Goal: Find specific page/section: Find specific page/section

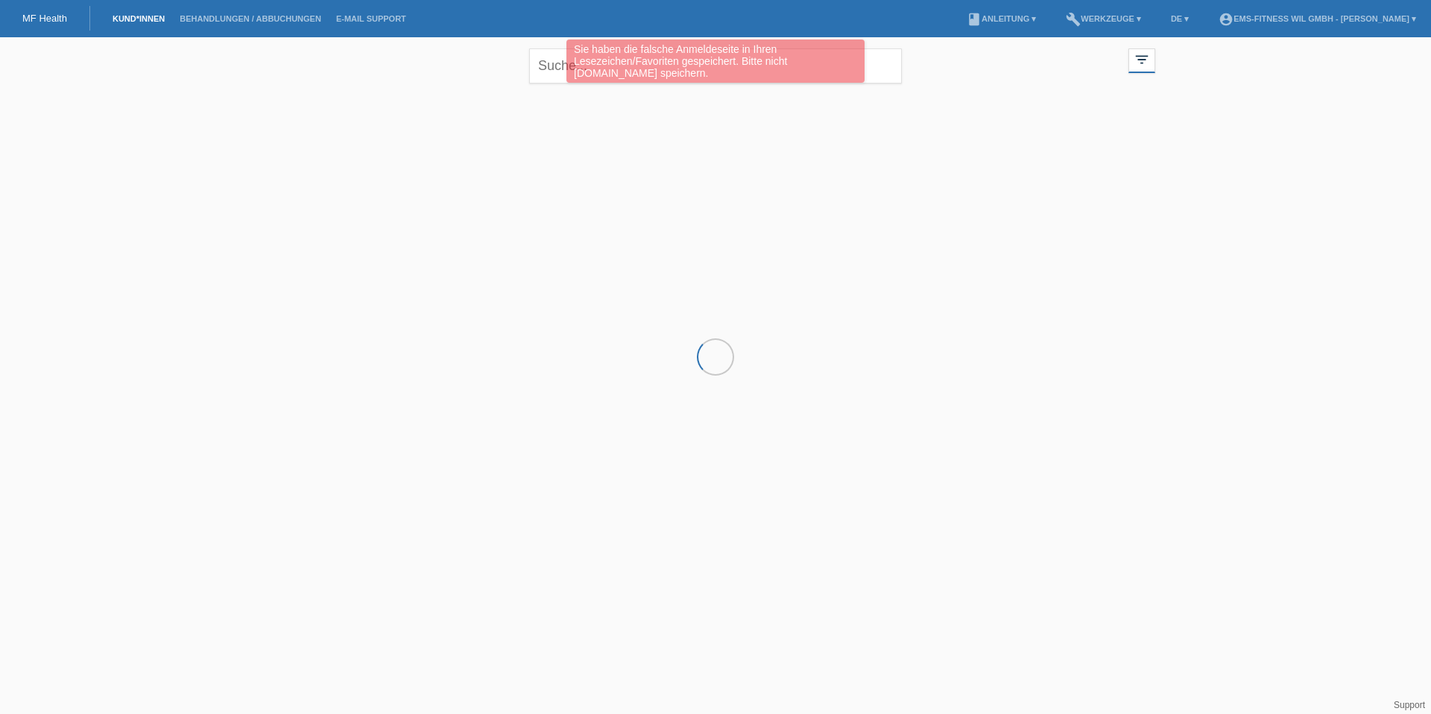
click at [531, 66] on div "Sie haben die falsche Anmeldeseite in Ihren Lesezeichen/Favoriten gespeichert. …" at bounding box center [715, 63] width 859 height 47
click at [544, 66] on div "Sie haben die falsche Anmeldeseite in Ihren Lesezeichen/Favoriten gespeichert. …" at bounding box center [715, 63] width 859 height 47
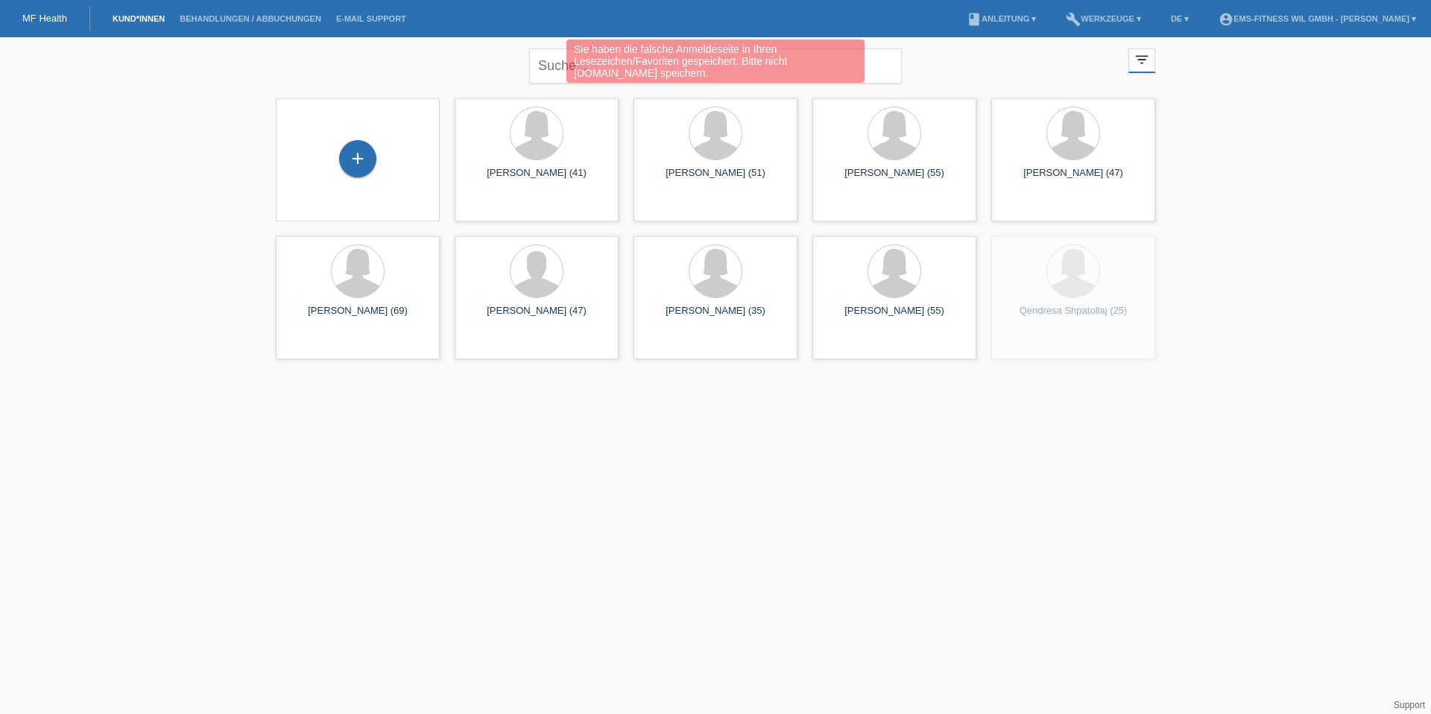
click at [565, 65] on div "Sie haben die falsche Anmeldeseite in Ihren Lesezeichen/Favoriten gespeichert. …" at bounding box center [715, 63] width 859 height 47
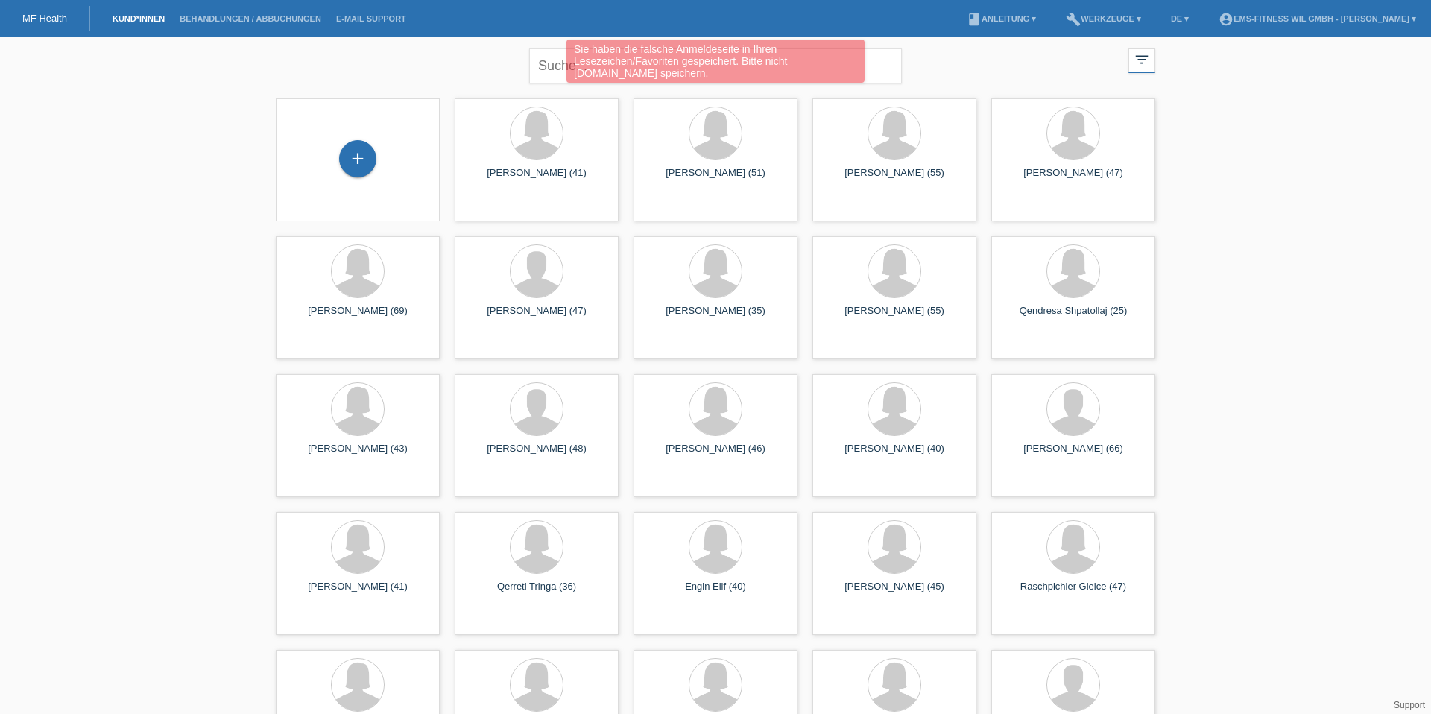
click at [562, 63] on div "Sie haben die falsche Anmeldeseite in Ihren Lesezeichen/Favoriten gespeichert. …" at bounding box center [715, 63] width 859 height 47
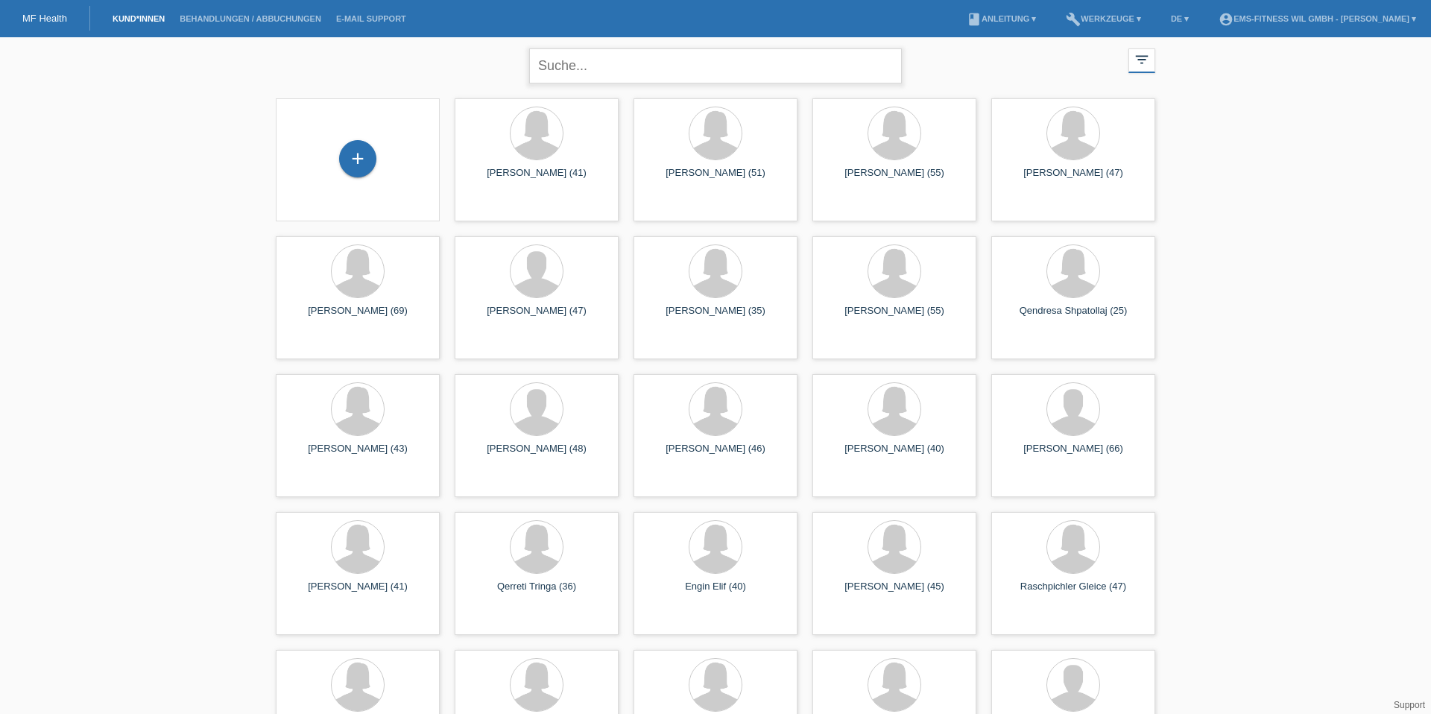
click at [848, 64] on input "text" at bounding box center [715, 65] width 373 height 35
type input "engin"
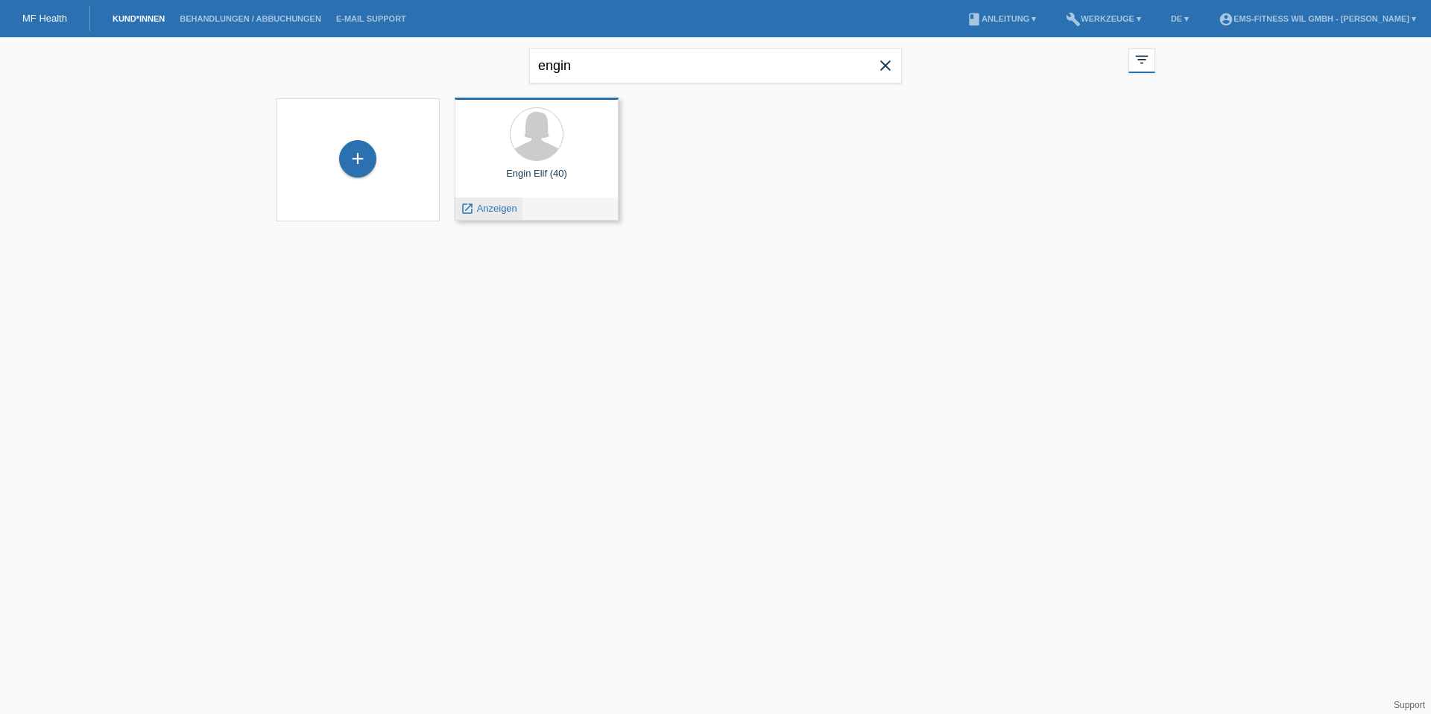
click at [493, 204] on span "Anzeigen" at bounding box center [497, 208] width 40 height 11
